Goal: Task Accomplishment & Management: Use online tool/utility

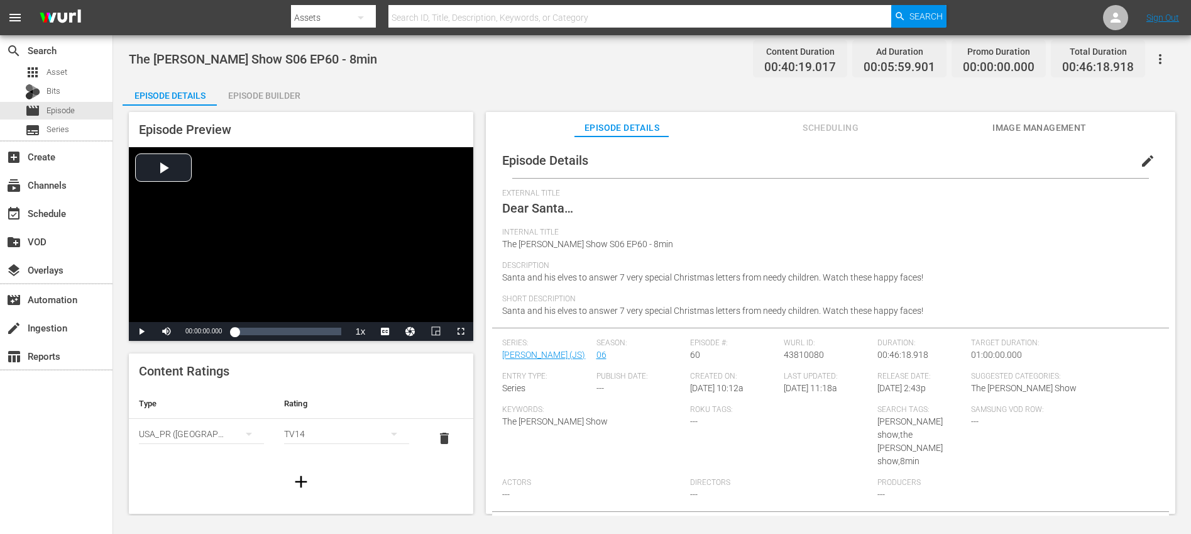
click at [280, 96] on div "Episode Builder" at bounding box center [264, 95] width 94 height 30
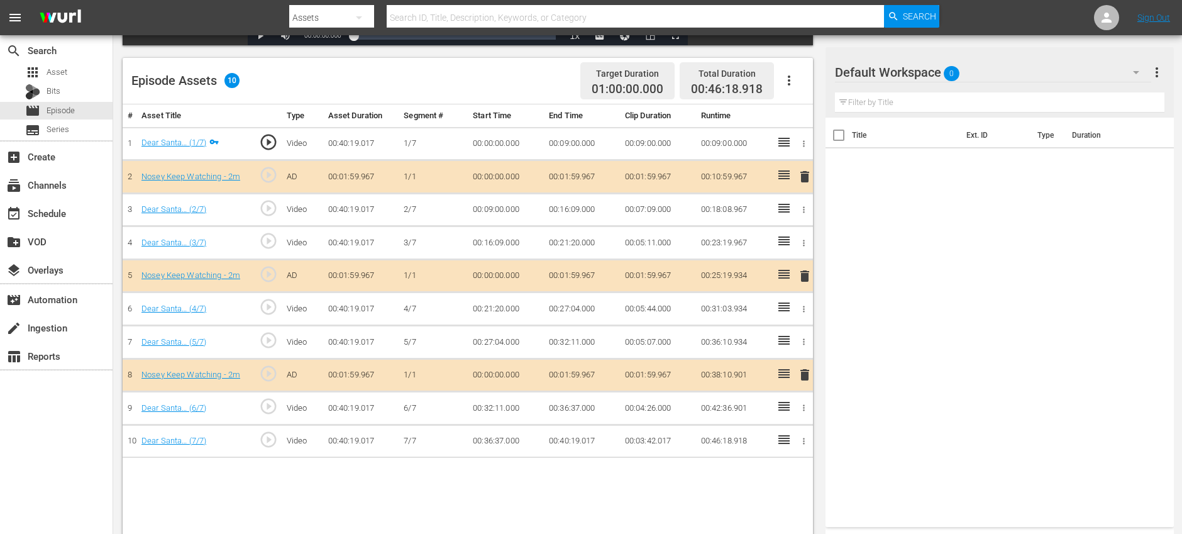
scroll to position [327, 0]
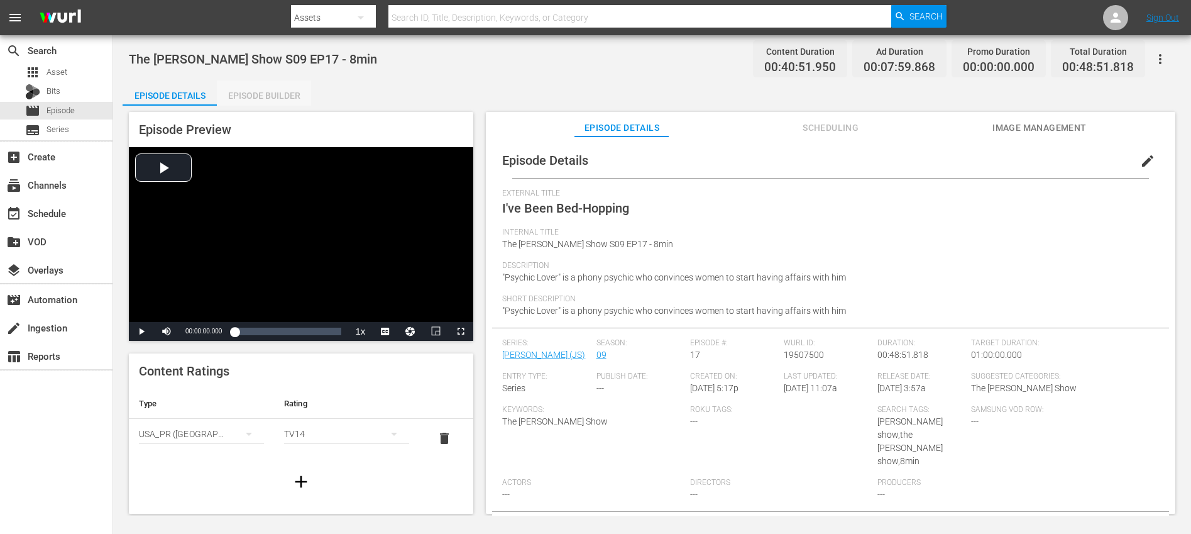
click at [279, 90] on div "Episode Builder" at bounding box center [264, 95] width 94 height 30
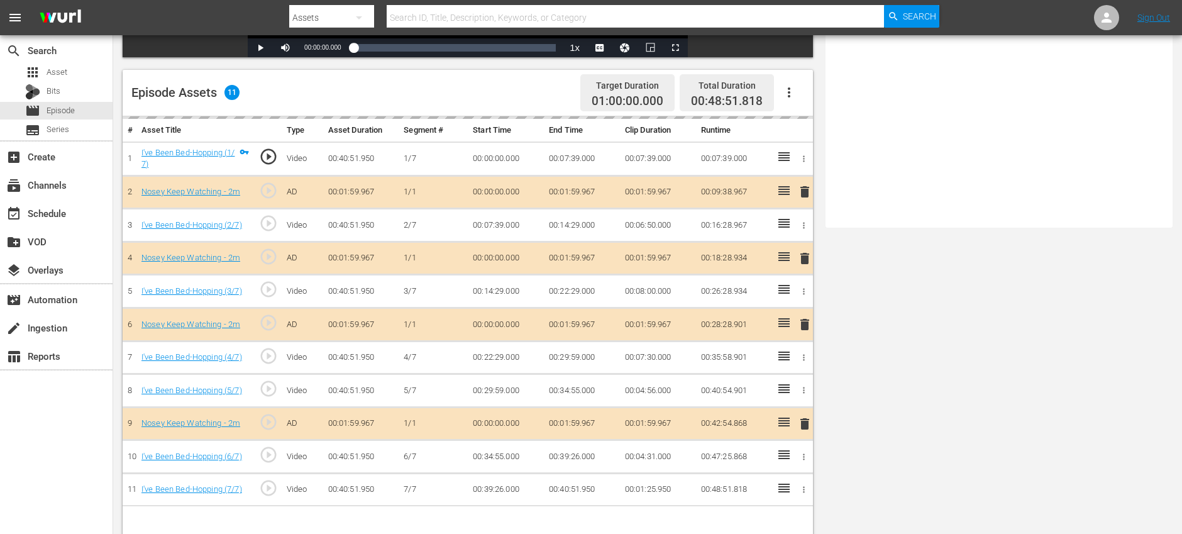
scroll to position [327, 0]
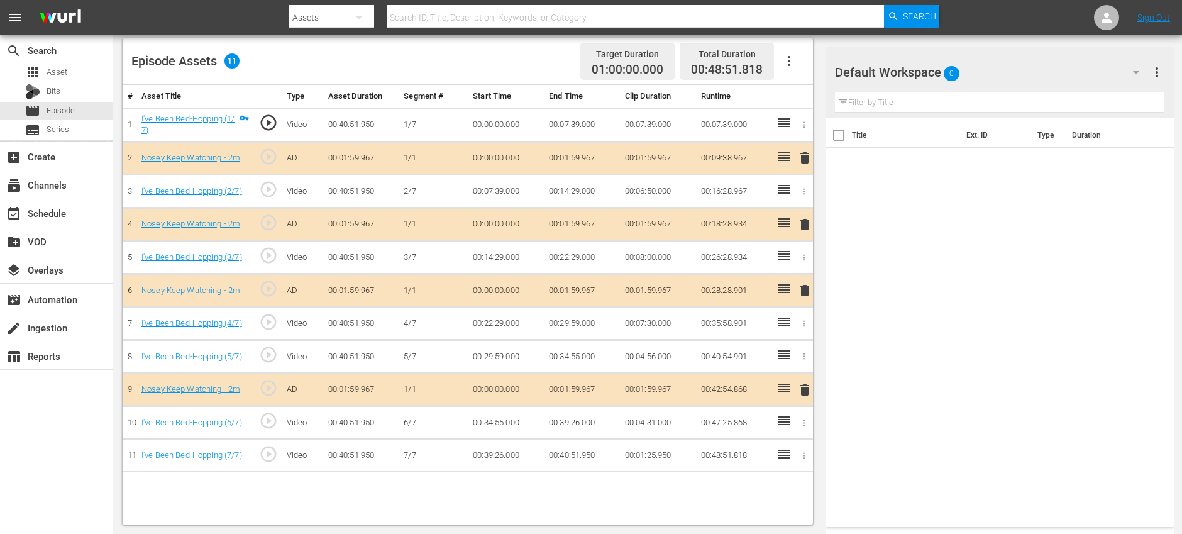
click at [805, 226] on span "delete" at bounding box center [804, 224] width 15 height 15
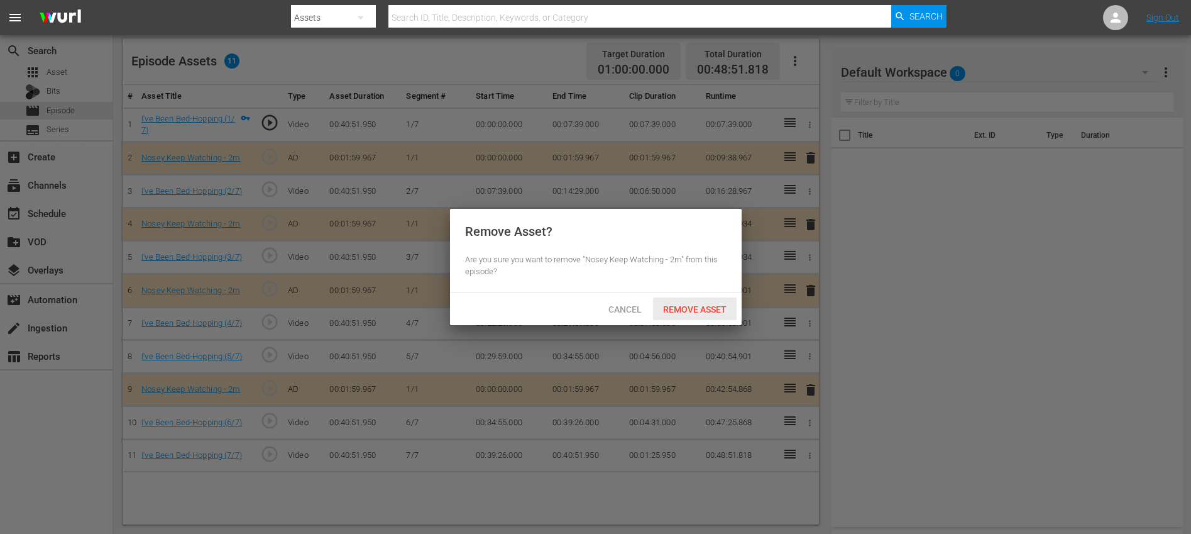
click at [708, 309] on span "Remove Asset" at bounding box center [695, 309] width 84 height 10
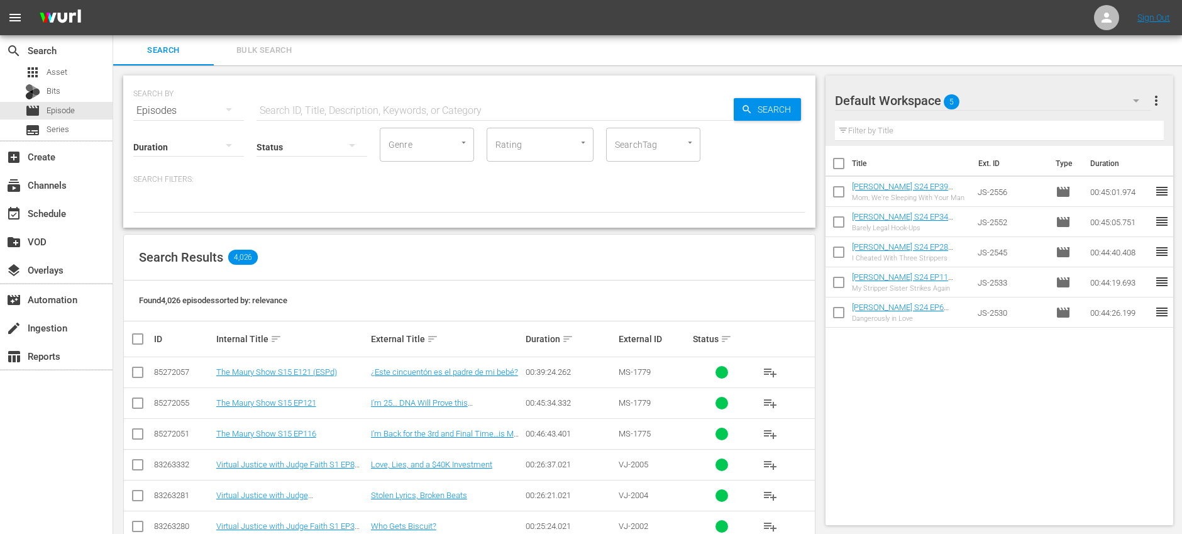
click at [302, 104] on input "text" at bounding box center [494, 111] width 477 height 30
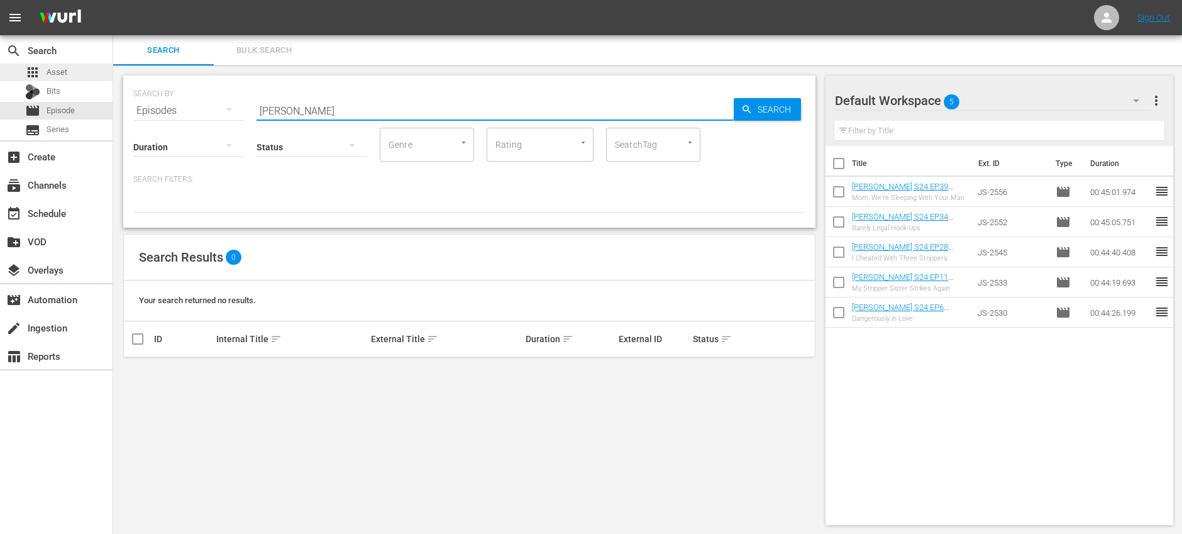
type input "[PERSON_NAME]"
click at [58, 70] on span "Asset" at bounding box center [57, 72] width 21 height 13
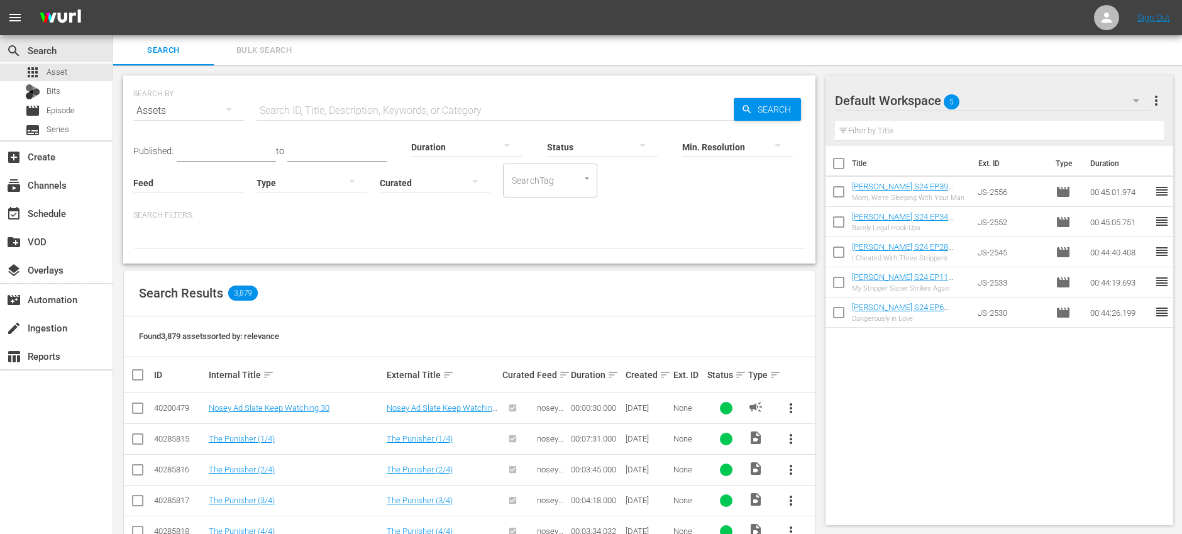
click at [368, 106] on input "text" at bounding box center [494, 111] width 477 height 30
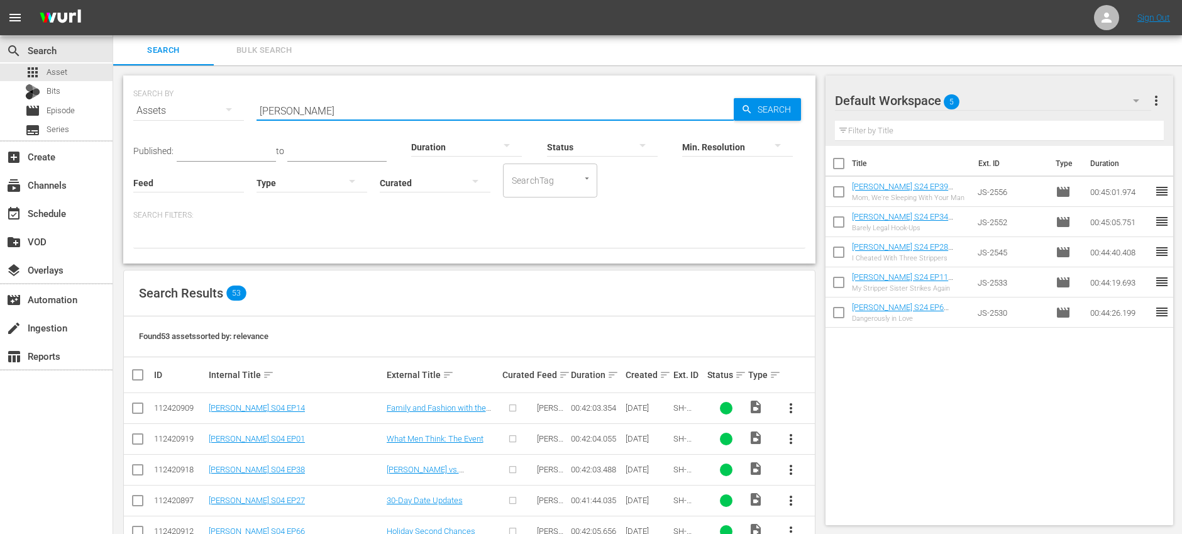
type input "steve harvey"
click at [141, 376] on input "checkbox" at bounding box center [142, 374] width 25 height 15
checkbox input "true"
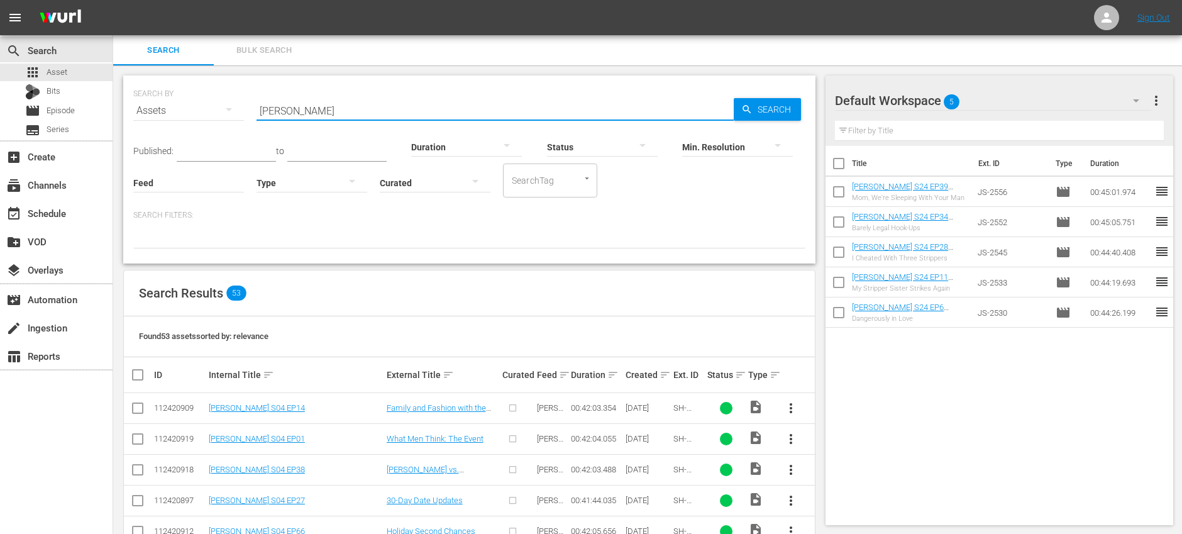
checkbox input "true"
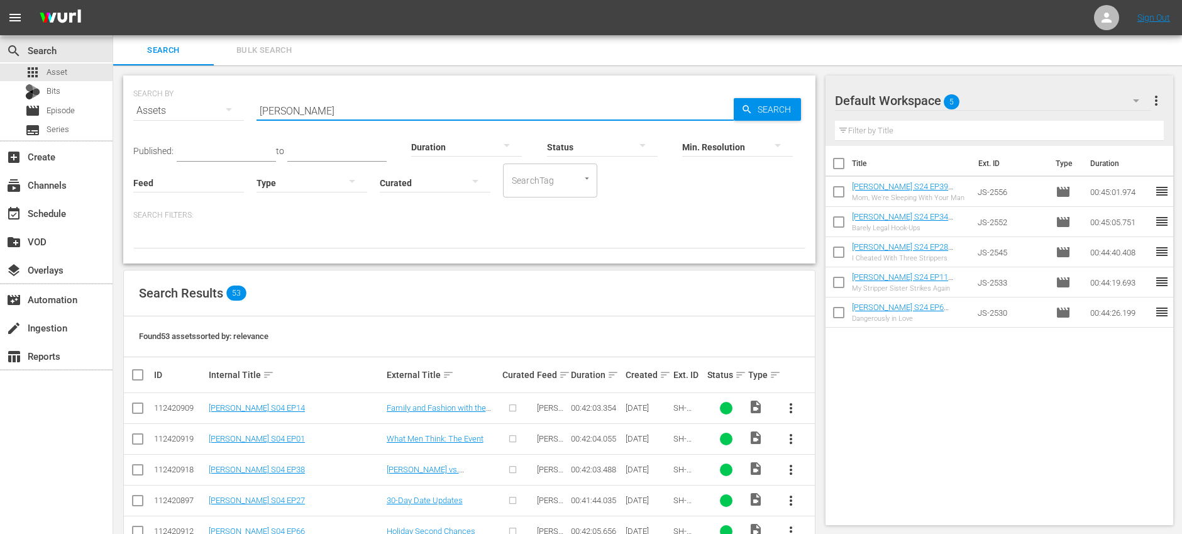
checkbox input "true"
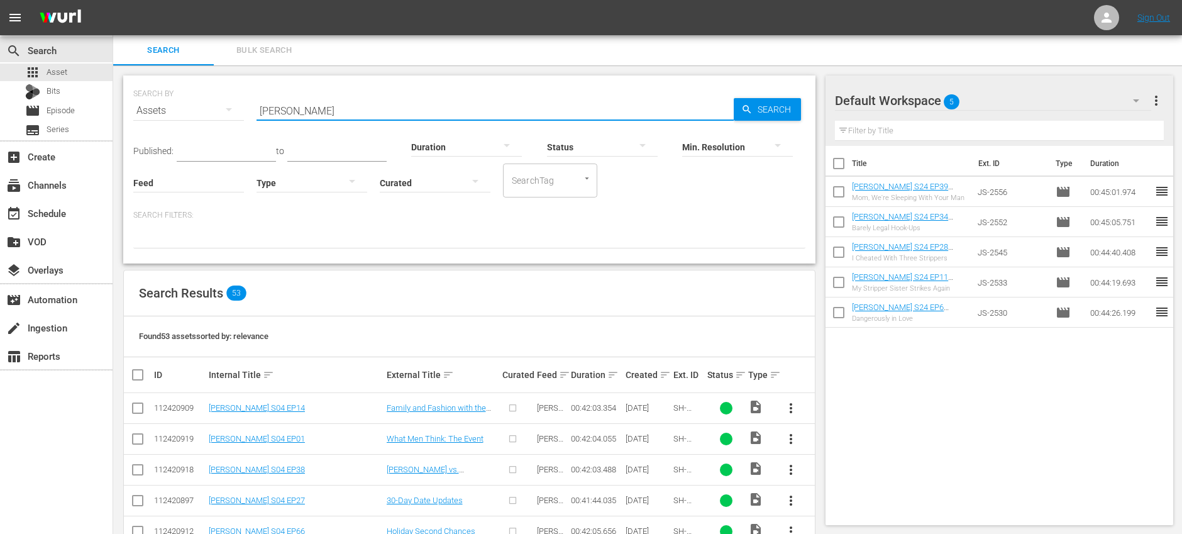
checkbox input "true"
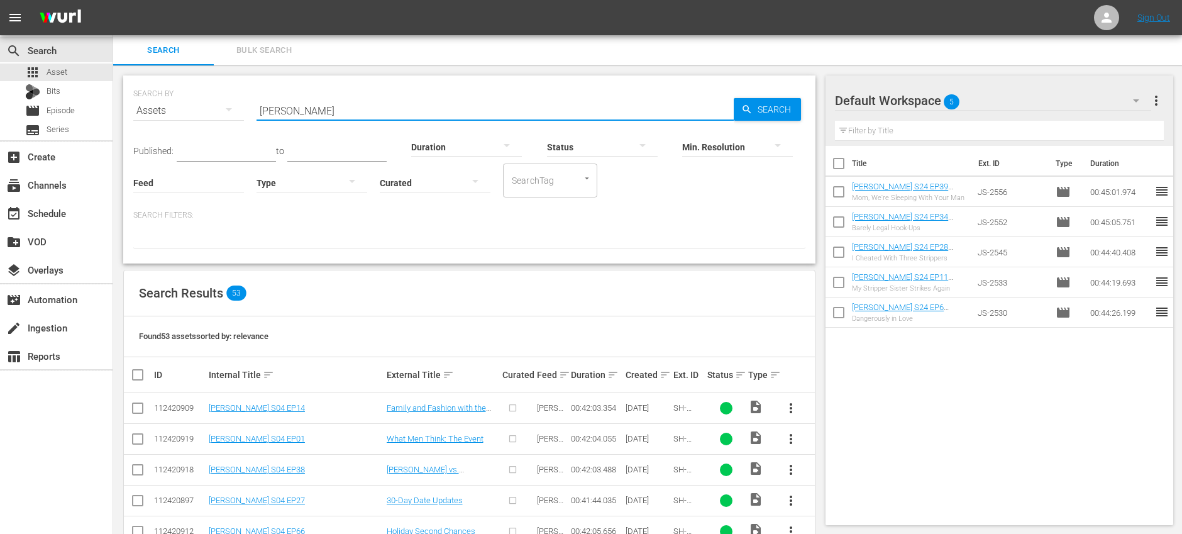
checkbox input "true"
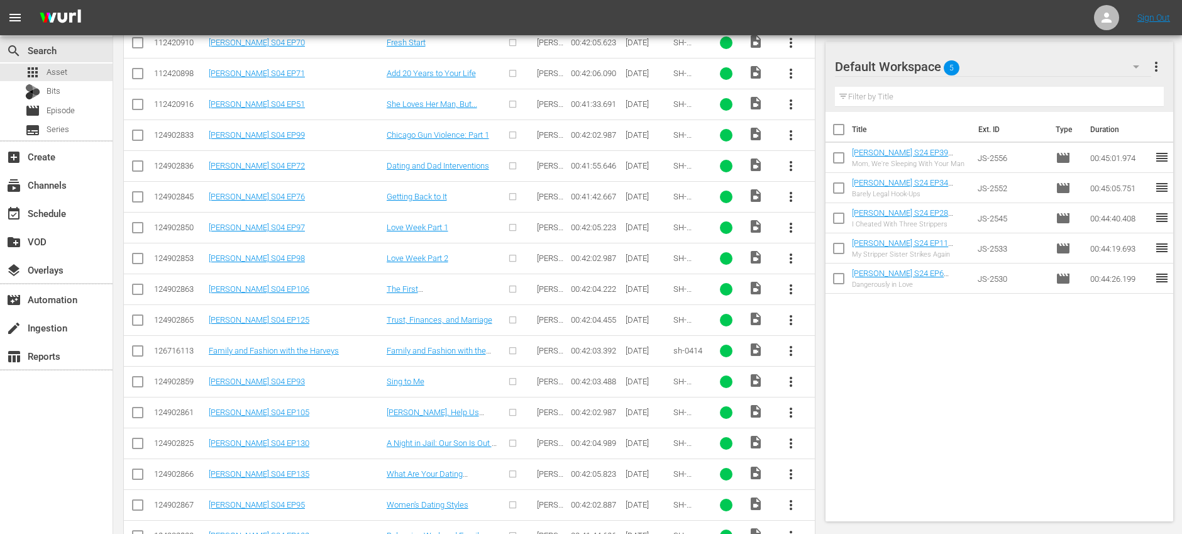
scroll to position [179, 0]
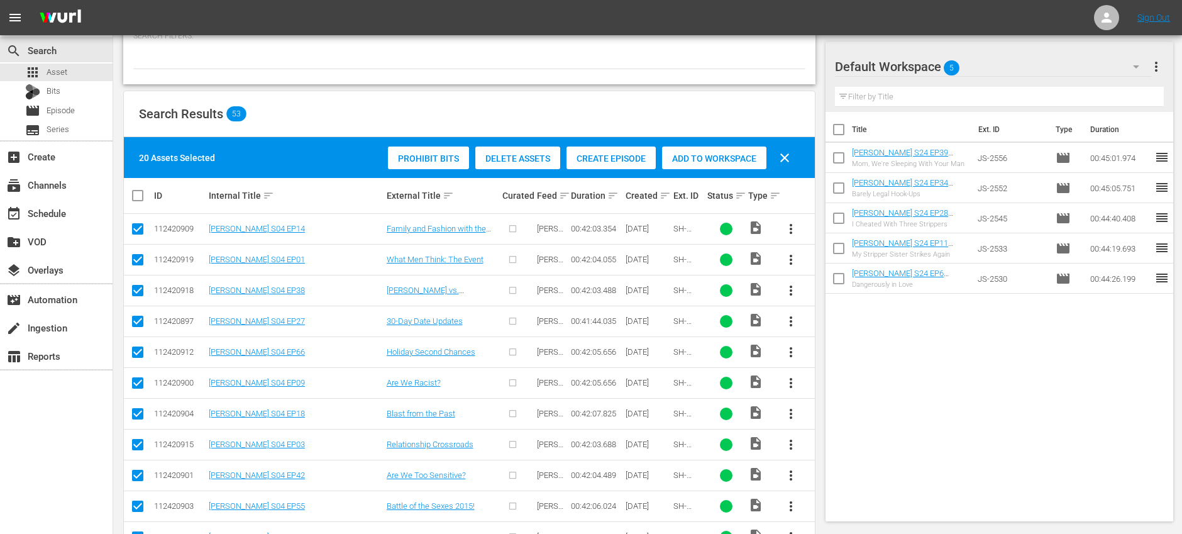
click at [141, 193] on input "checkbox" at bounding box center [142, 195] width 25 height 15
checkbox input "true"
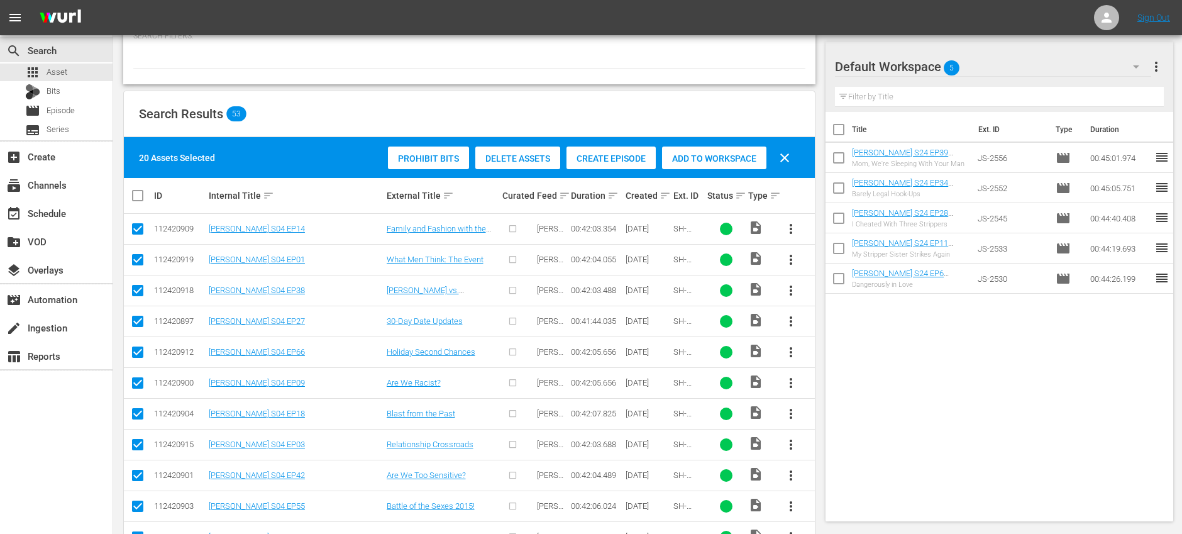
checkbox input "true"
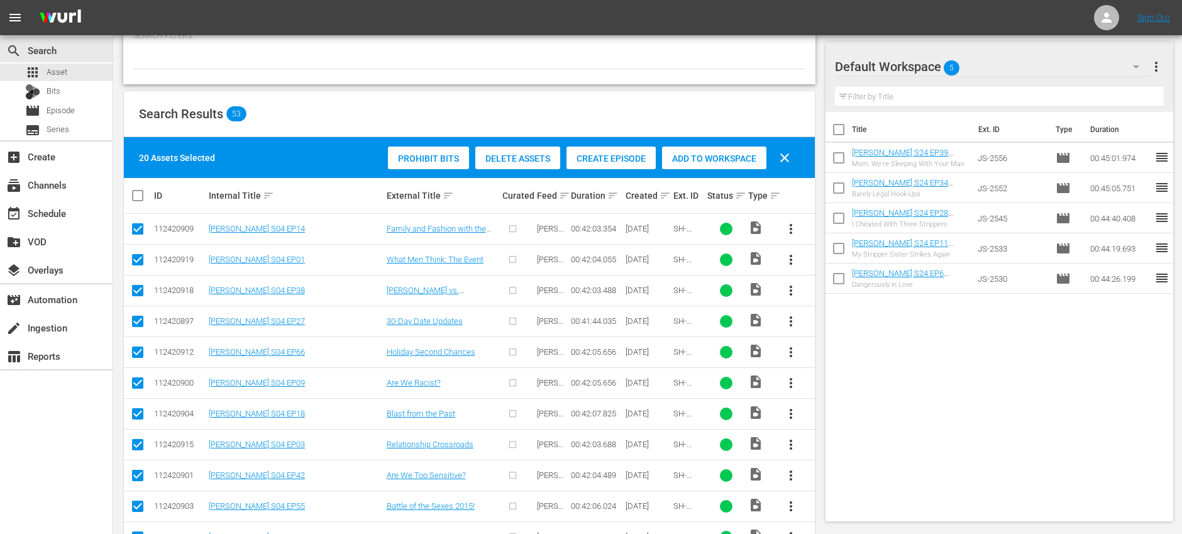
checkbox input "true"
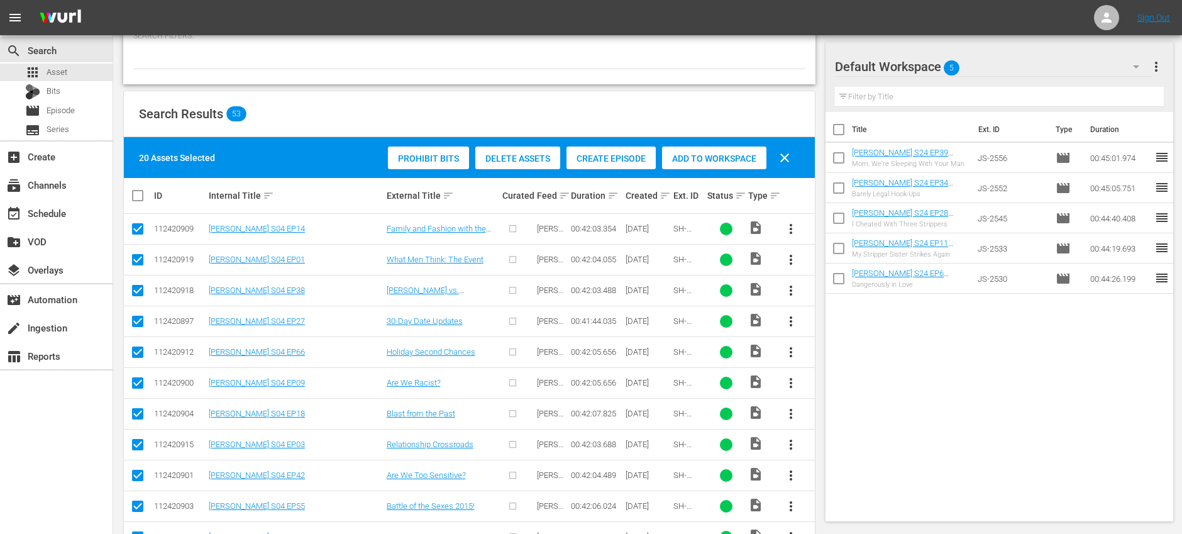
checkbox input "true"
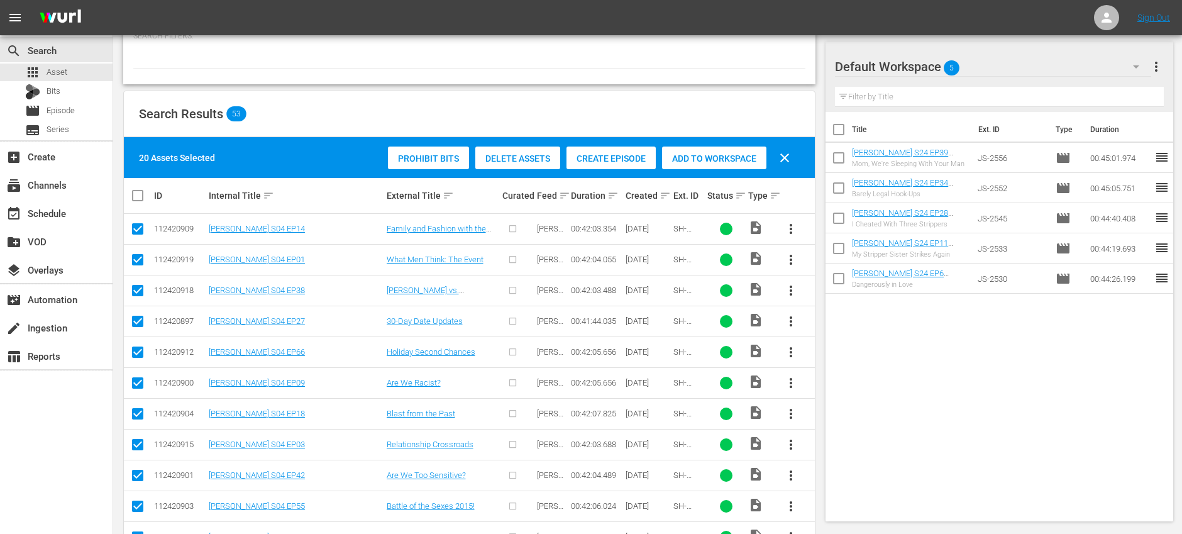
checkbox input "true"
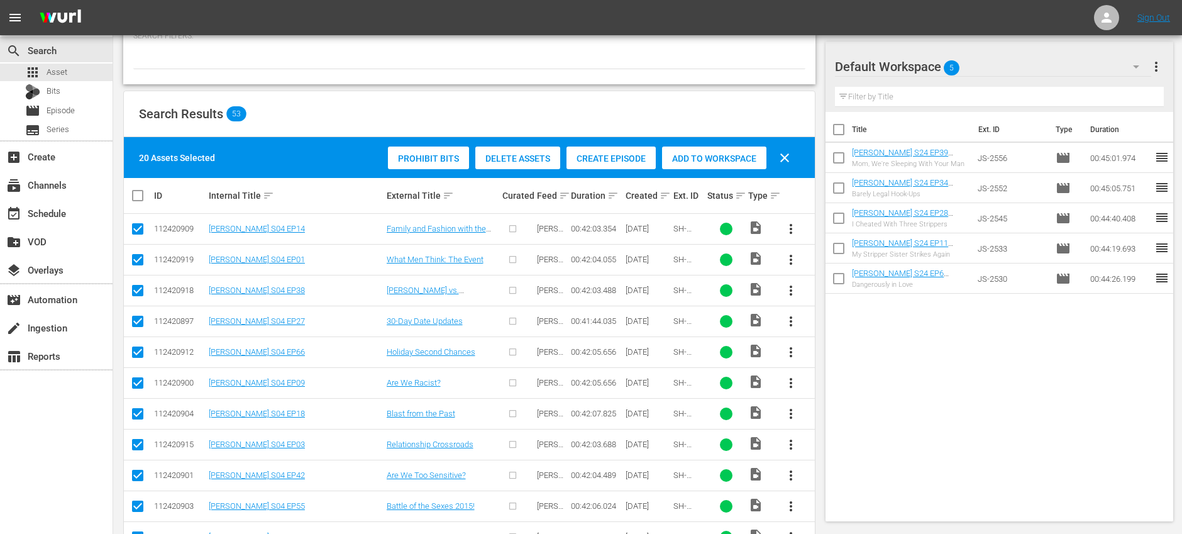
checkbox input "true"
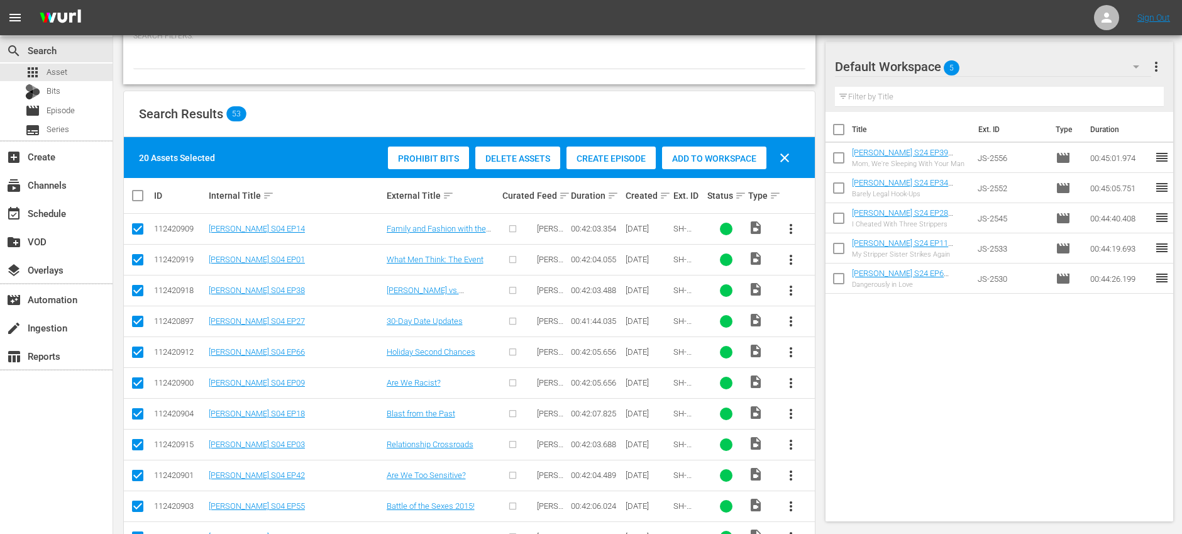
checkbox input "true"
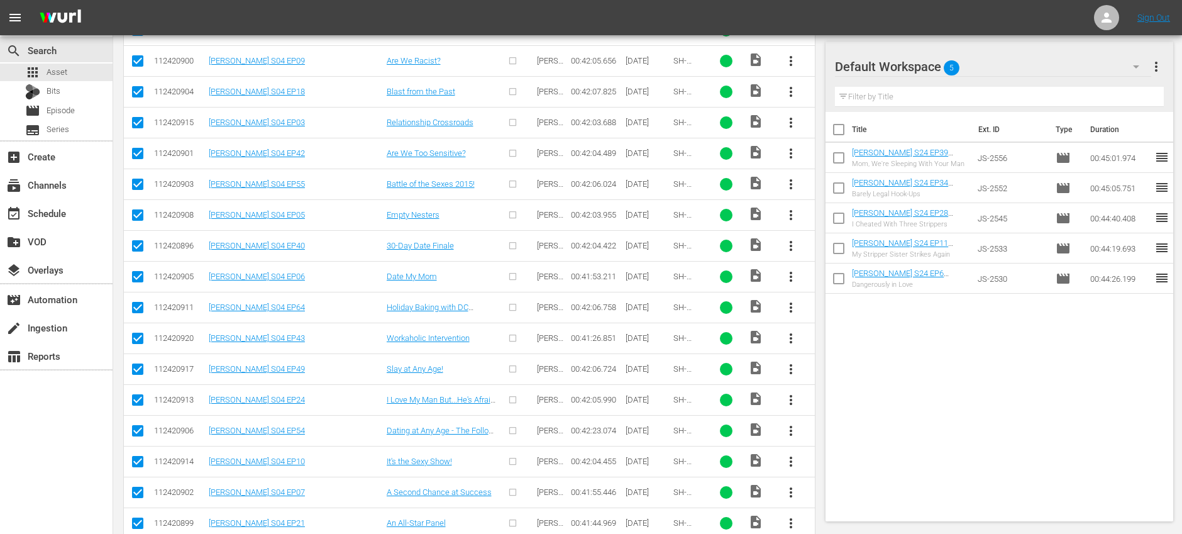
scroll to position [0, 0]
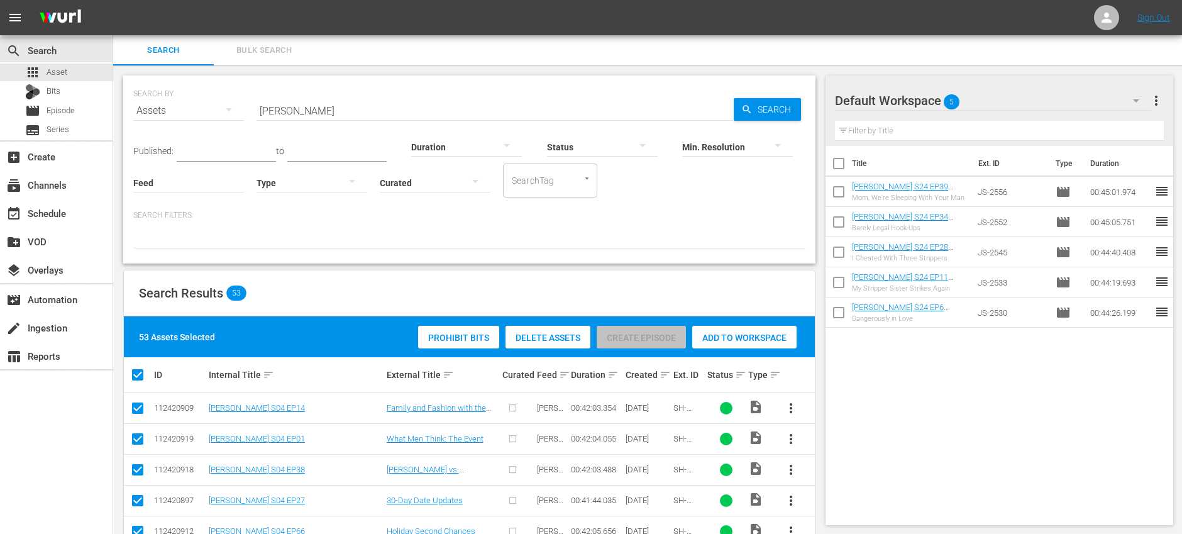
click at [546, 335] on span "Delete Assets" at bounding box center [547, 337] width 85 height 10
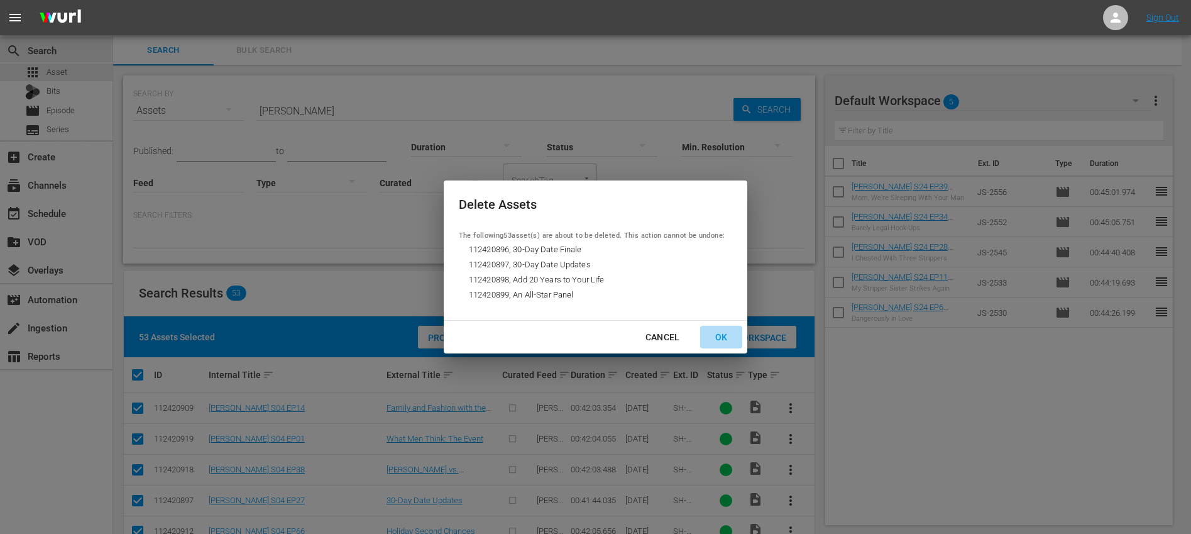
click at [723, 337] on div "OK" at bounding box center [721, 337] width 33 height 16
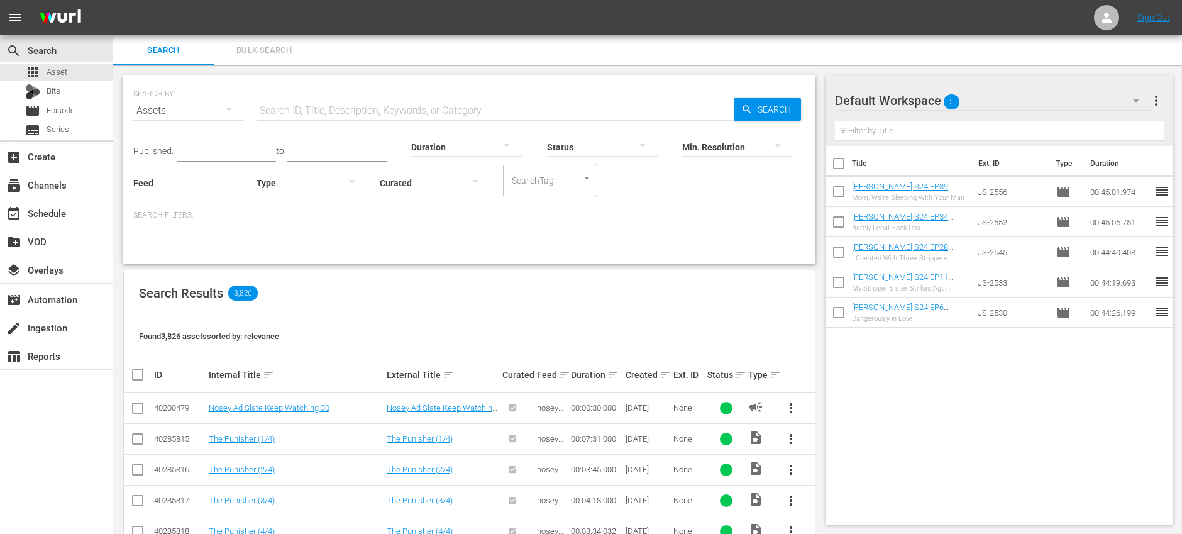
click at [313, 108] on input "text" at bounding box center [494, 111] width 477 height 30
type input "[PERSON_NAME]"
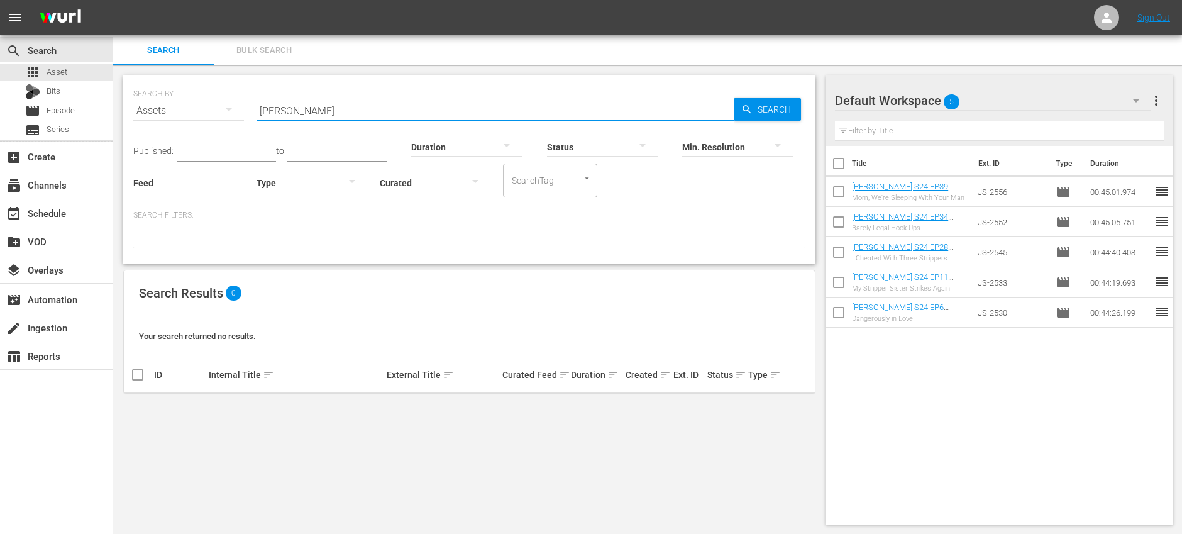
click at [339, 114] on input "[PERSON_NAME]" at bounding box center [494, 111] width 477 height 30
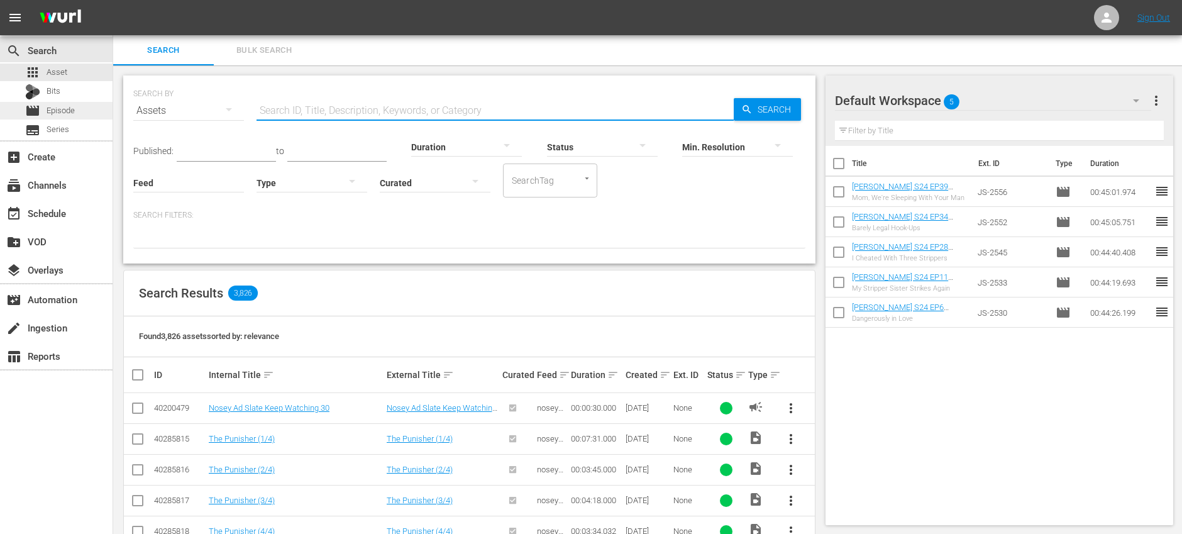
click at [90, 114] on div "movie Episode" at bounding box center [56, 111] width 112 height 18
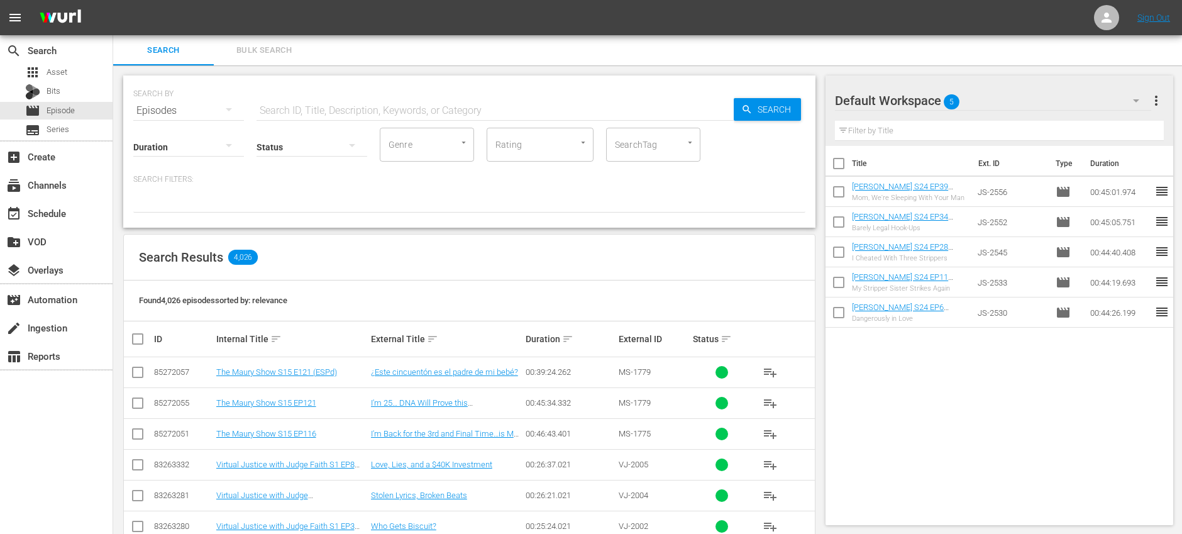
click at [342, 104] on input "text" at bounding box center [494, 111] width 477 height 30
type input "steve wilkos"
click at [635, 148] on input "SearchTag" at bounding box center [635, 144] width 48 height 23
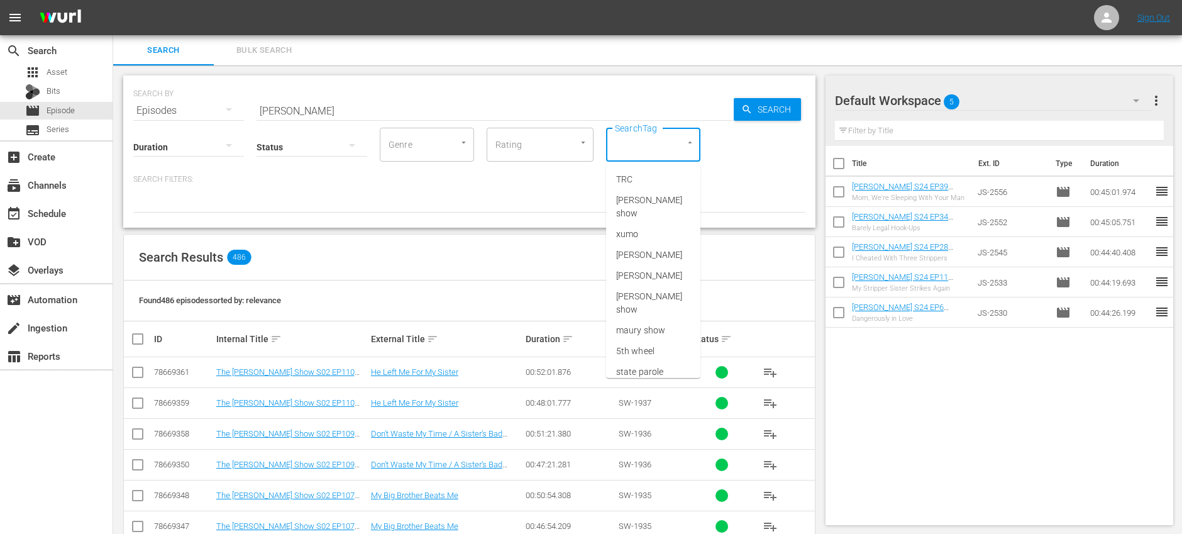
type input "8"
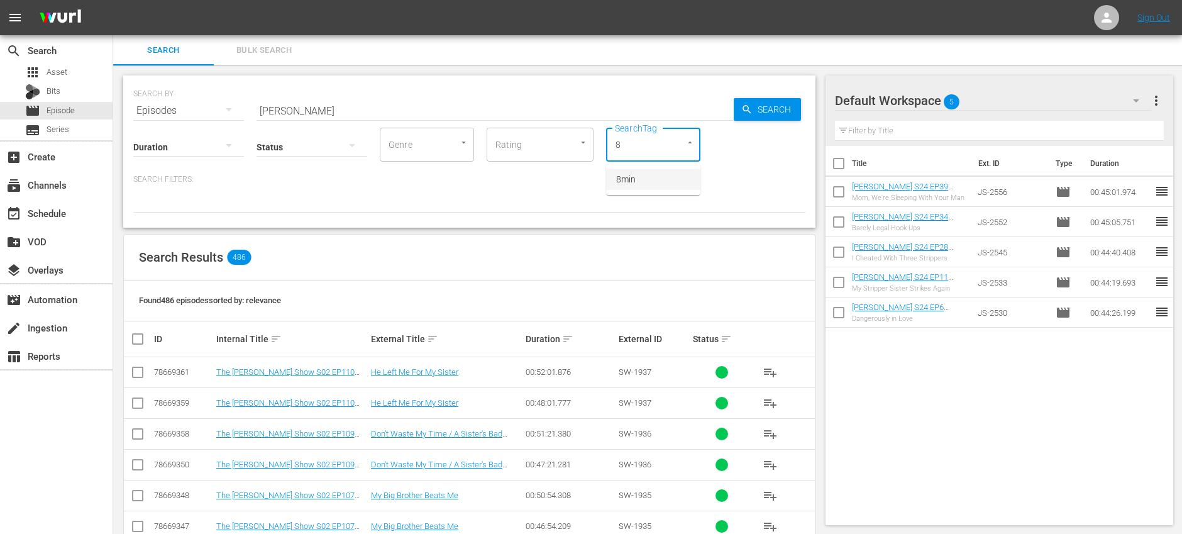
click at [632, 181] on span "8min" at bounding box center [625, 179] width 19 height 13
